Goal: Task Accomplishment & Management: Complete application form

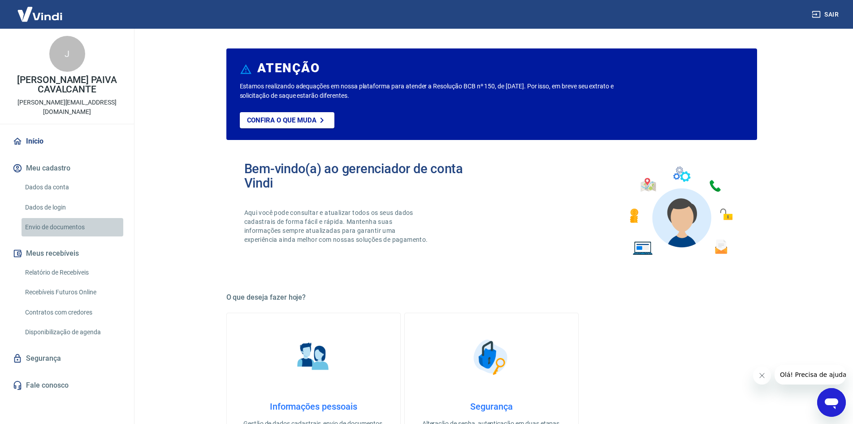
click at [69, 218] on link "Envio de documentos" at bounding box center [73, 227] width 102 height 18
